Goal: Transaction & Acquisition: Purchase product/service

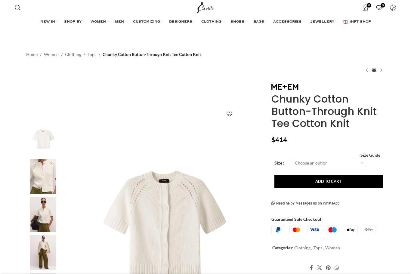
click at [336, 163] on select "Choose an option 4UK 6UK 8 [GEOGRAPHIC_DATA] 10 [GEOGRAPHIC_DATA] 12 [GEOGRAPHI…" at bounding box center [329, 163] width 78 height 13
select select "6uk"
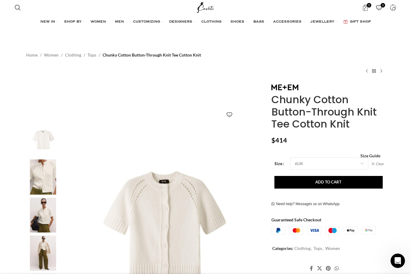
scroll to position [0, 253]
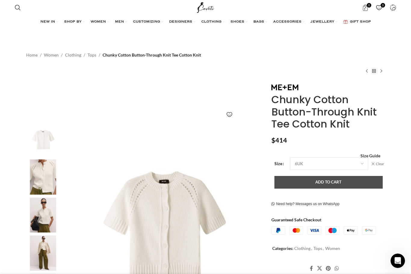
click at [341, 180] on button "Add to cart" at bounding box center [328, 182] width 108 height 13
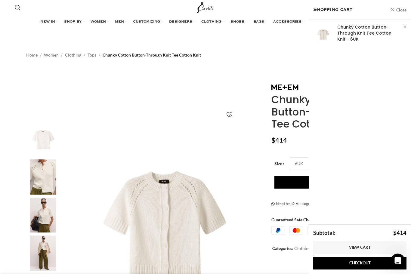
click at [403, 7] on link "Close" at bounding box center [398, 10] width 16 height 8
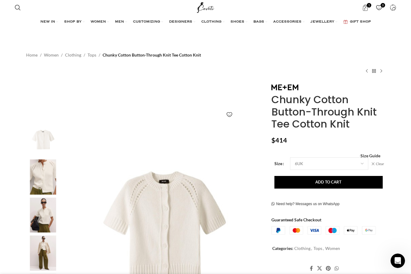
scroll to position [0, 317]
click at [365, 9] on span "1 item" at bounding box center [365, 8] width 6 height 6
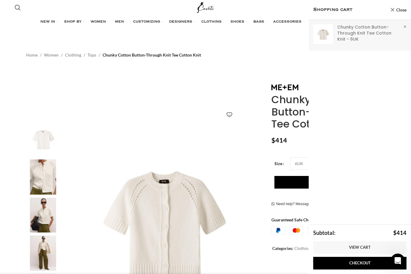
click at [408, 26] on link "Show" at bounding box center [360, 34] width 102 height 29
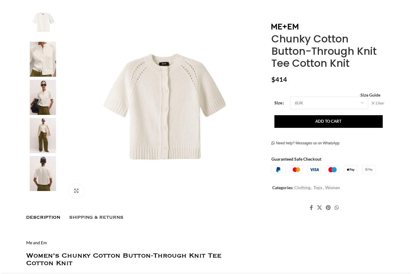
scroll to position [117, 0]
click at [118, 215] on span "Shipping & Returns" at bounding box center [96, 217] width 54 height 5
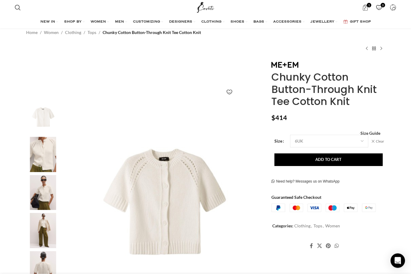
scroll to position [0, 0]
